Goal: Find specific page/section: Find specific page/section

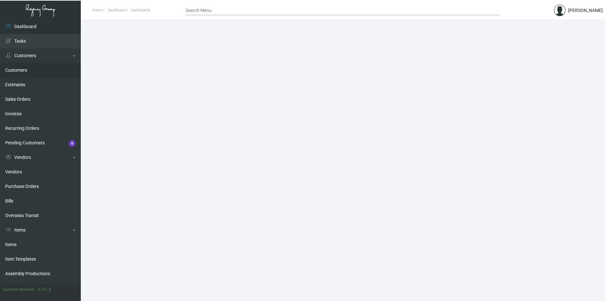
click at [32, 66] on link "Customers" at bounding box center [40, 70] width 81 height 15
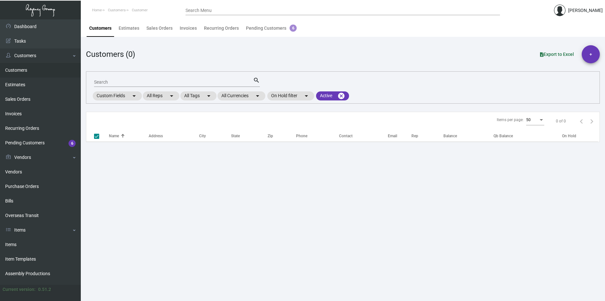
checkbox input "false"
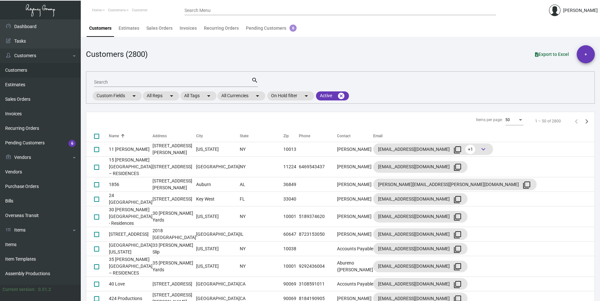
click at [157, 77] on div "Search" at bounding box center [172, 82] width 157 height 10
click at [155, 80] on div "Search" at bounding box center [172, 82] width 157 height 10
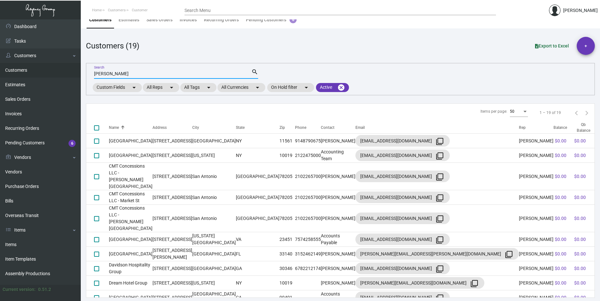
scroll to position [113, 0]
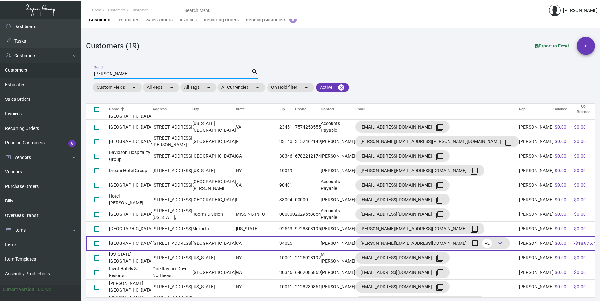
type input "[PERSON_NAME]"
click at [187, 236] on td "[STREET_ADDRESS]" at bounding box center [173, 243] width 40 height 15
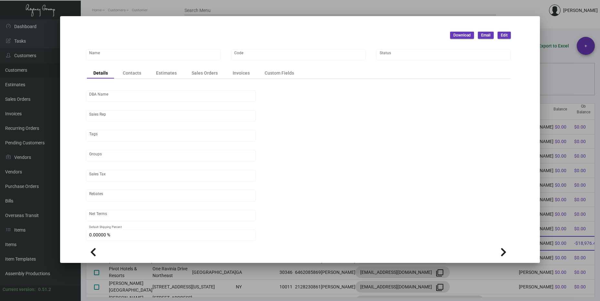
scroll to position [0, 0]
type input "[GEOGRAPHIC_DATA]"
type input "312"
type input "[PERSON_NAME]"
type input "[GEOGRAPHIC_DATA]-[GEOGRAPHIC_DATA]"
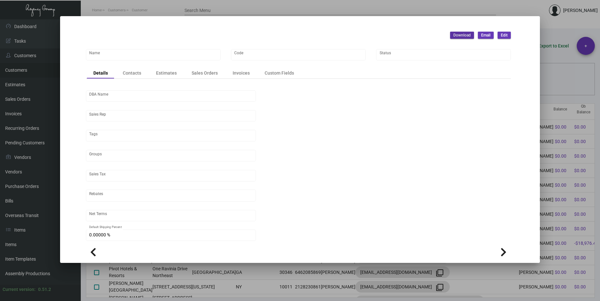
type input "Net 30"
type input "United States Dollar $"
type input "$ 0.00"
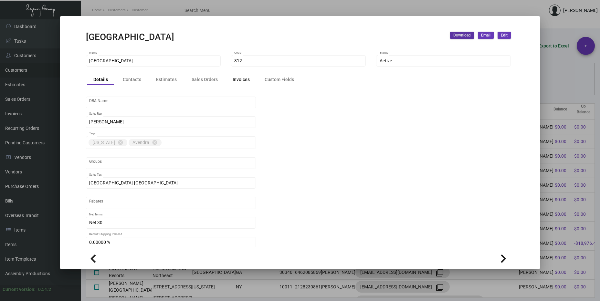
click at [247, 77] on div "Invoices" at bounding box center [241, 79] width 30 height 9
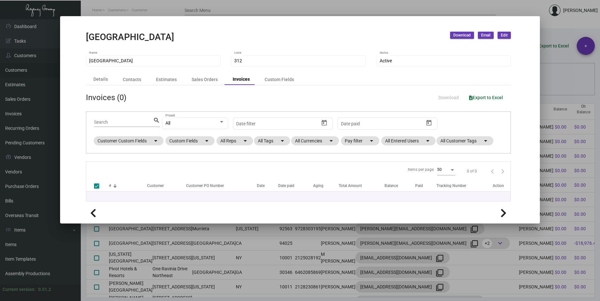
checkbox input "false"
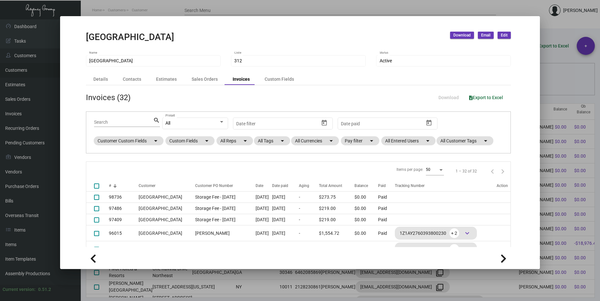
click at [545, 31] on div at bounding box center [300, 150] width 600 height 301
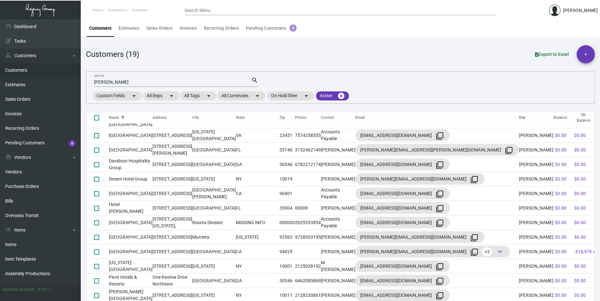
click at [146, 85] on div "[PERSON_NAME] Search" at bounding box center [172, 82] width 157 height 10
click at [145, 82] on input "[PERSON_NAME]" at bounding box center [172, 82] width 157 height 5
click at [145, 81] on input "[PERSON_NAME]" at bounding box center [172, 82] width 157 height 5
paste input "[GEOGRAPHIC_DATA]"
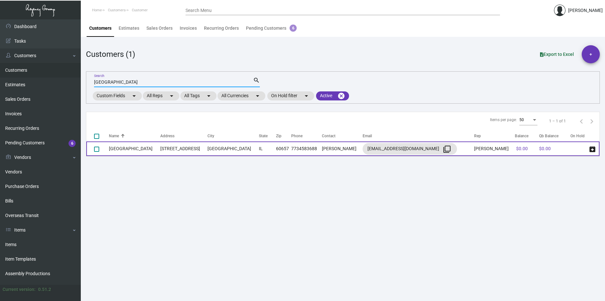
type input "[GEOGRAPHIC_DATA]"
click at [259, 153] on td "IL" at bounding box center [267, 149] width 17 height 15
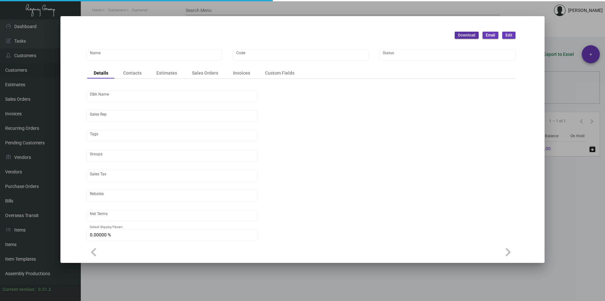
type input "[GEOGRAPHIC_DATA]"
type input "CSH"
type input "[PERSON_NAME]"
type input "[GEOGRAPHIC_DATA]"
type input "Net 50"
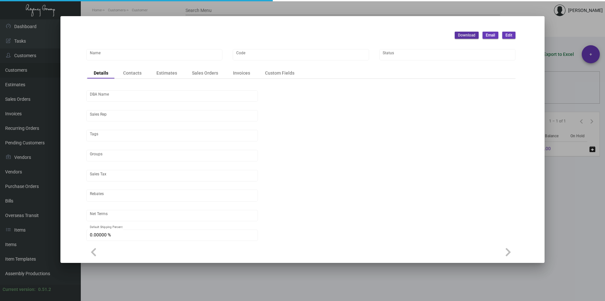
type input "United States Dollar $"
type input "$ 0.00"
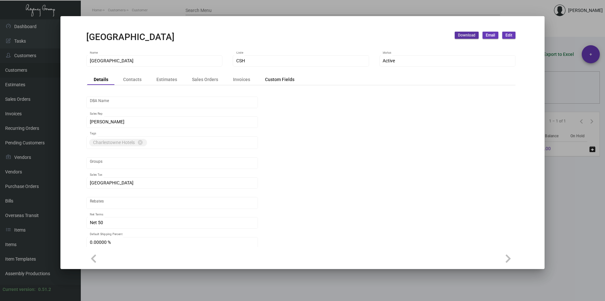
click at [278, 78] on div "Custom Fields" at bounding box center [279, 79] width 29 height 7
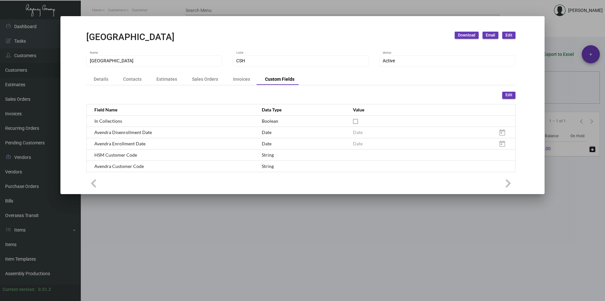
drag, startPoint x: 208, startPoint y: 199, endPoint x: 206, endPoint y: 195, distance: 4.4
click at [208, 198] on div at bounding box center [302, 150] width 605 height 301
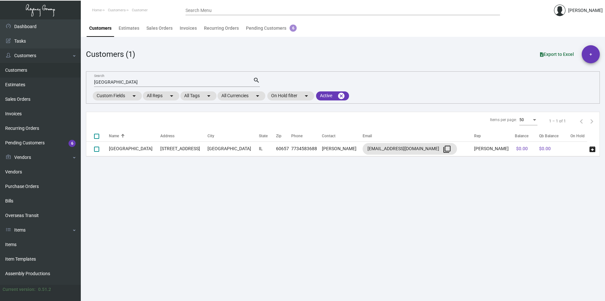
click at [127, 83] on input "[GEOGRAPHIC_DATA]" at bounding box center [173, 82] width 159 height 5
paste input "olgate Inn"
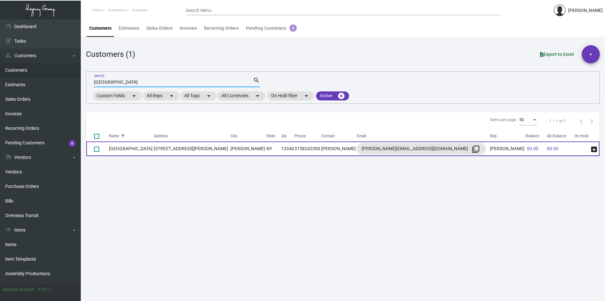
type input "[GEOGRAPHIC_DATA]"
click at [321, 146] on td "[PERSON_NAME]" at bounding box center [339, 149] width 36 height 15
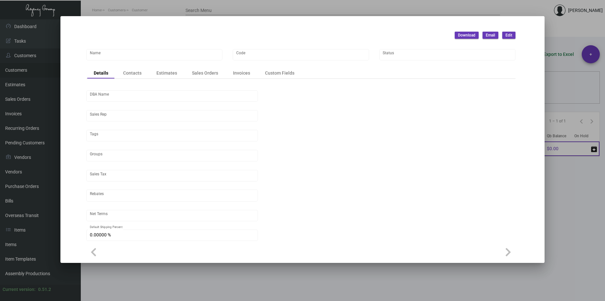
type input "[GEOGRAPHIC_DATA]"
type input "CGT"
type input "[PERSON_NAME]"
type input "[GEOGRAPHIC_DATA]-[GEOGRAPHIC_DATA]"
type input "Net 50"
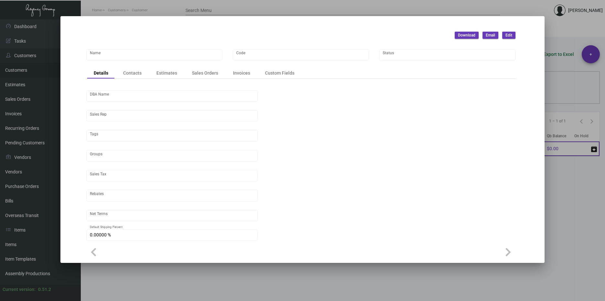
type input "United States Dollar $"
type input "$ 0.00"
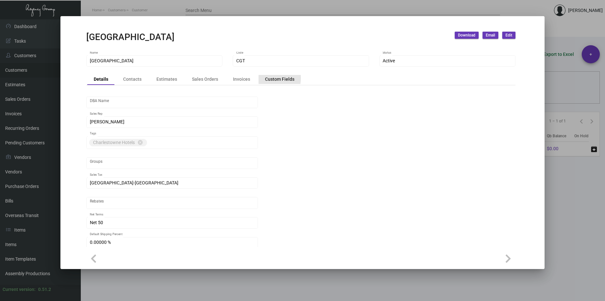
click at [261, 78] on div "Custom Fields" at bounding box center [280, 79] width 42 height 9
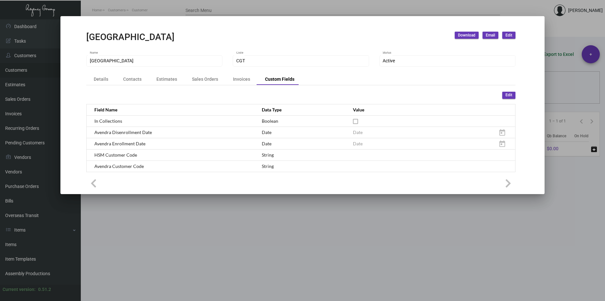
click at [352, 271] on div at bounding box center [302, 150] width 605 height 301
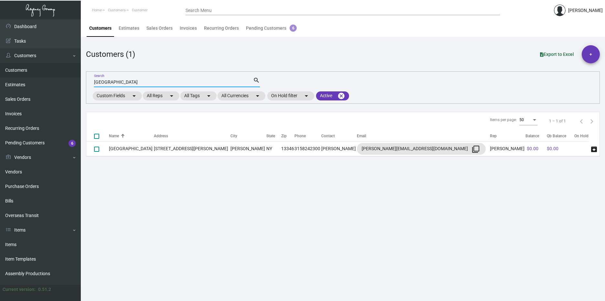
click at [149, 82] on input "[GEOGRAPHIC_DATA]" at bounding box center [173, 82] width 159 height 5
paste input "urtyard by [PERSON_NAME][GEOGRAPHIC_DATA]"
type input "Courtyard by [PERSON_NAME][GEOGRAPHIC_DATA]"
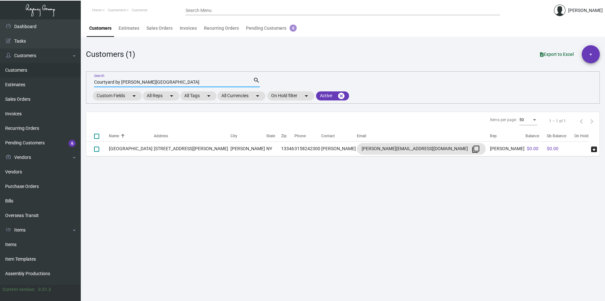
checkbox input "true"
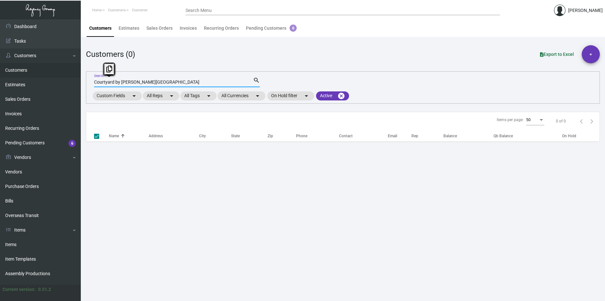
drag, startPoint x: 121, startPoint y: 82, endPoint x: 92, endPoint y: 81, distance: 28.1
click at [92, 81] on div "Courtyard by Marriott [GEOGRAPHIC_DATA] Search search Custom Fields arrow_drop_…" at bounding box center [343, 87] width 514 height 32
click at [147, 82] on input "Marriott [GEOGRAPHIC_DATA]" at bounding box center [173, 82] width 159 height 5
click at [113, 80] on div "Marriott [GEOGRAPHIC_DATA] Search" at bounding box center [173, 82] width 159 height 10
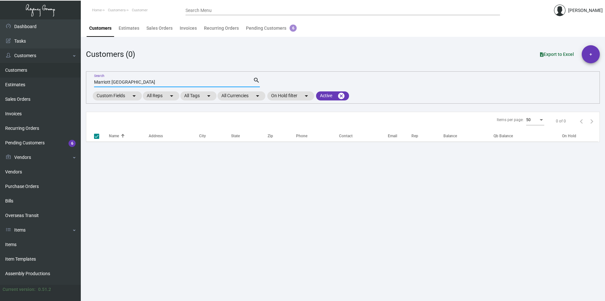
click at [116, 85] on div "Marriott [GEOGRAPHIC_DATA] Search" at bounding box center [173, 82] width 159 height 10
click at [115, 82] on input "Marriott [GEOGRAPHIC_DATA]" at bounding box center [173, 82] width 159 height 5
type input "Marriott"
checkbox input "false"
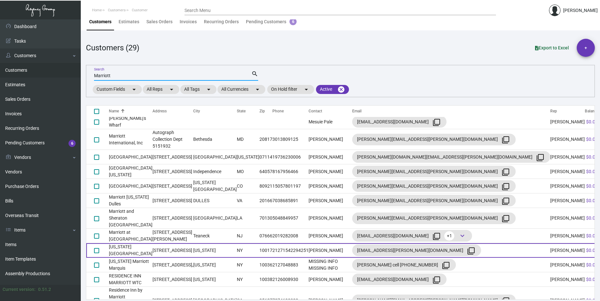
scroll to position [8, 0]
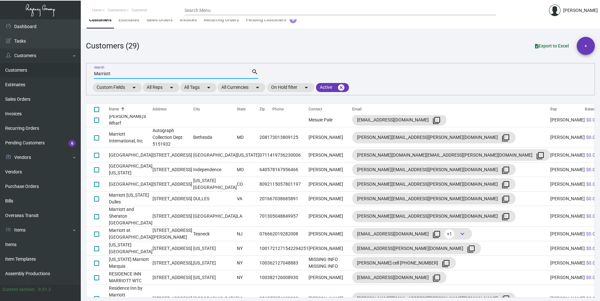
click at [107, 73] on input "Marriott" at bounding box center [172, 73] width 157 height 5
click at [107, 73] on div at bounding box center [103, 69] width 12 height 13
click at [142, 73] on input "Marriott" at bounding box center [172, 73] width 157 height 5
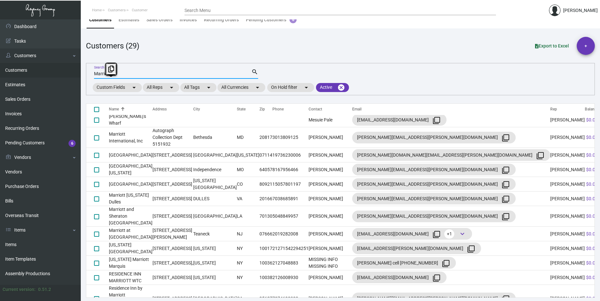
click at [142, 73] on input "Marriott" at bounding box center [172, 73] width 157 height 5
paste input "[PERSON_NAME][GEOGRAPHIC_DATA]"
type input "[PERSON_NAME][GEOGRAPHIC_DATA]"
checkbox input "true"
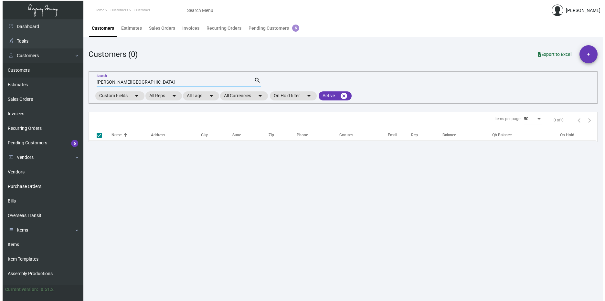
scroll to position [1, 0]
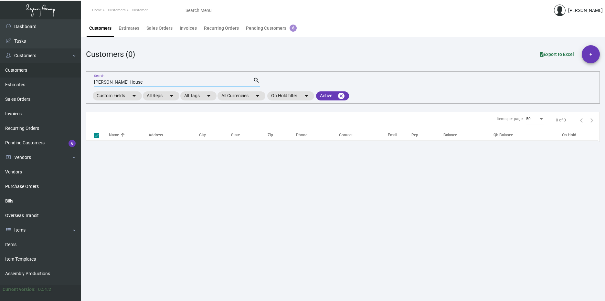
click at [114, 81] on input "[PERSON_NAME] House" at bounding box center [173, 82] width 159 height 5
type input "[PERSON_NAME]"
checkbox input "false"
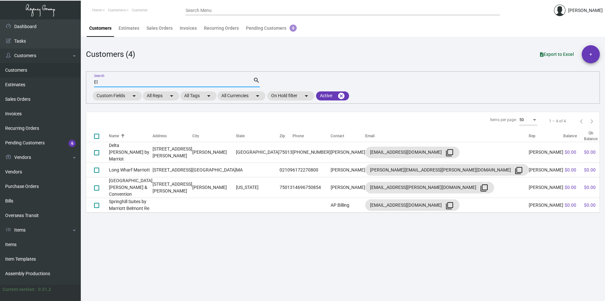
type input "E"
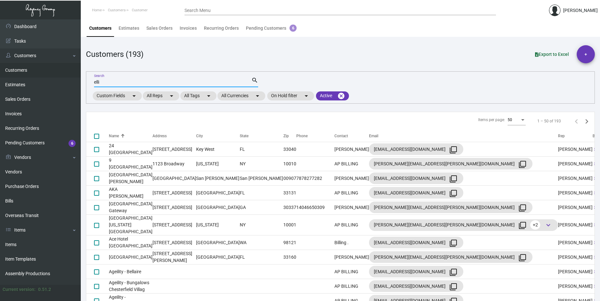
click at [521, 119] on div "Items per page:" at bounding box center [523, 120] width 6 height 5
click at [510, 134] on span "100" at bounding box center [513, 132] width 18 height 12
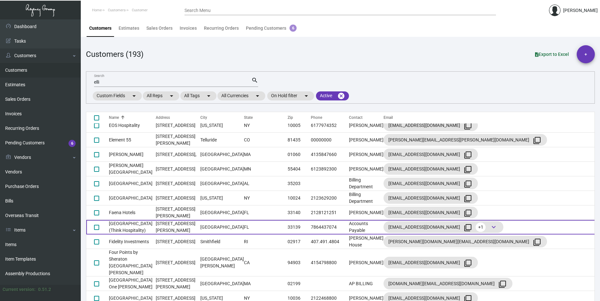
scroll to position [744, 0]
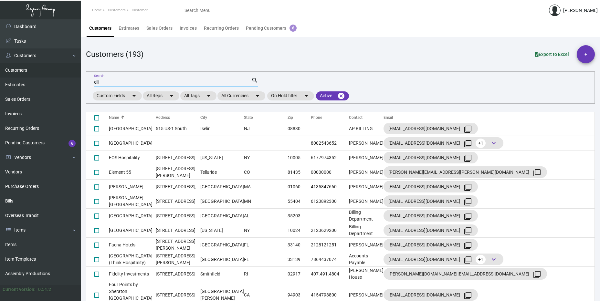
click at [157, 81] on input "elli" at bounding box center [172, 82] width 157 height 5
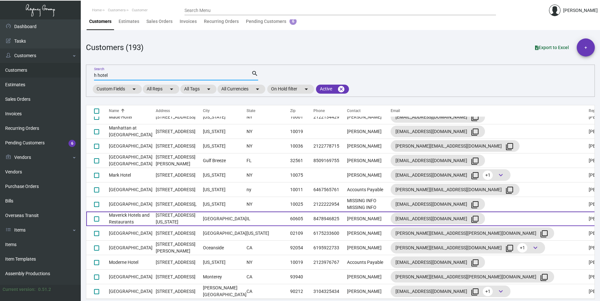
scroll to position [8, 0]
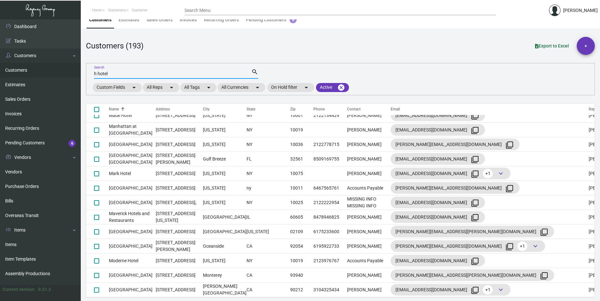
click at [95, 75] on input "h hotel" at bounding box center [172, 73] width 157 height 5
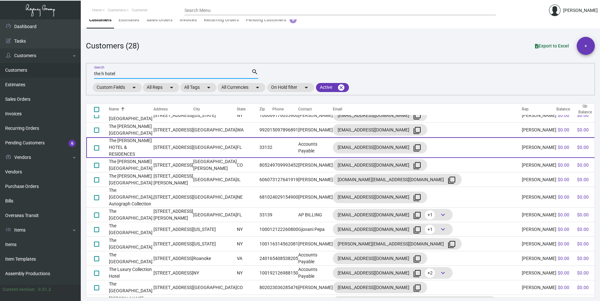
scroll to position [243, 0]
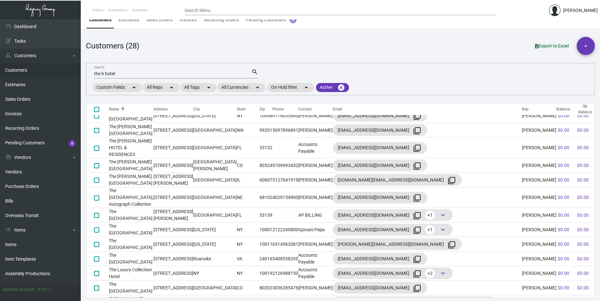
click at [116, 70] on div "the h hotel Search" at bounding box center [172, 74] width 157 height 10
click at [117, 72] on input "the h hotel" at bounding box center [172, 73] width 157 height 5
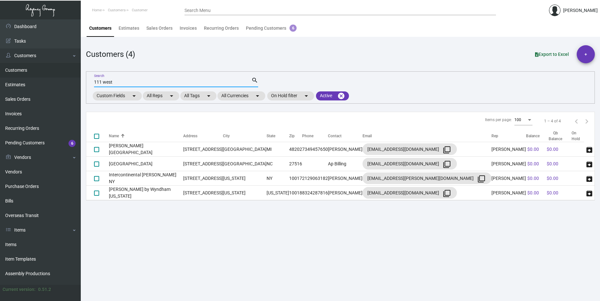
scroll to position [0, 0]
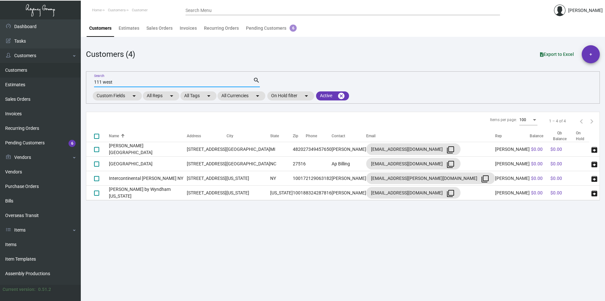
click at [110, 81] on input "111 west" at bounding box center [173, 82] width 159 height 5
type input "1"
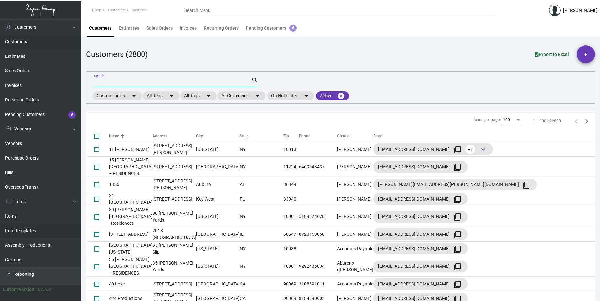
scroll to position [54, 0]
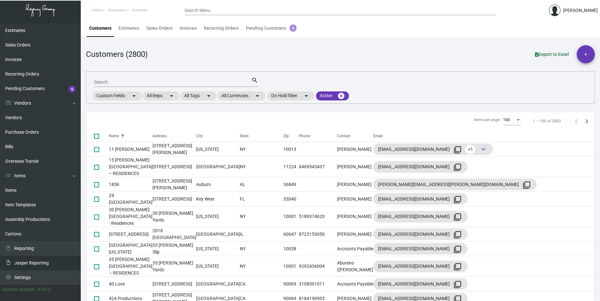
click at [35, 260] on link "Jasper Reporting" at bounding box center [40, 263] width 81 height 15
